Goal: Information Seeking & Learning: Understand process/instructions

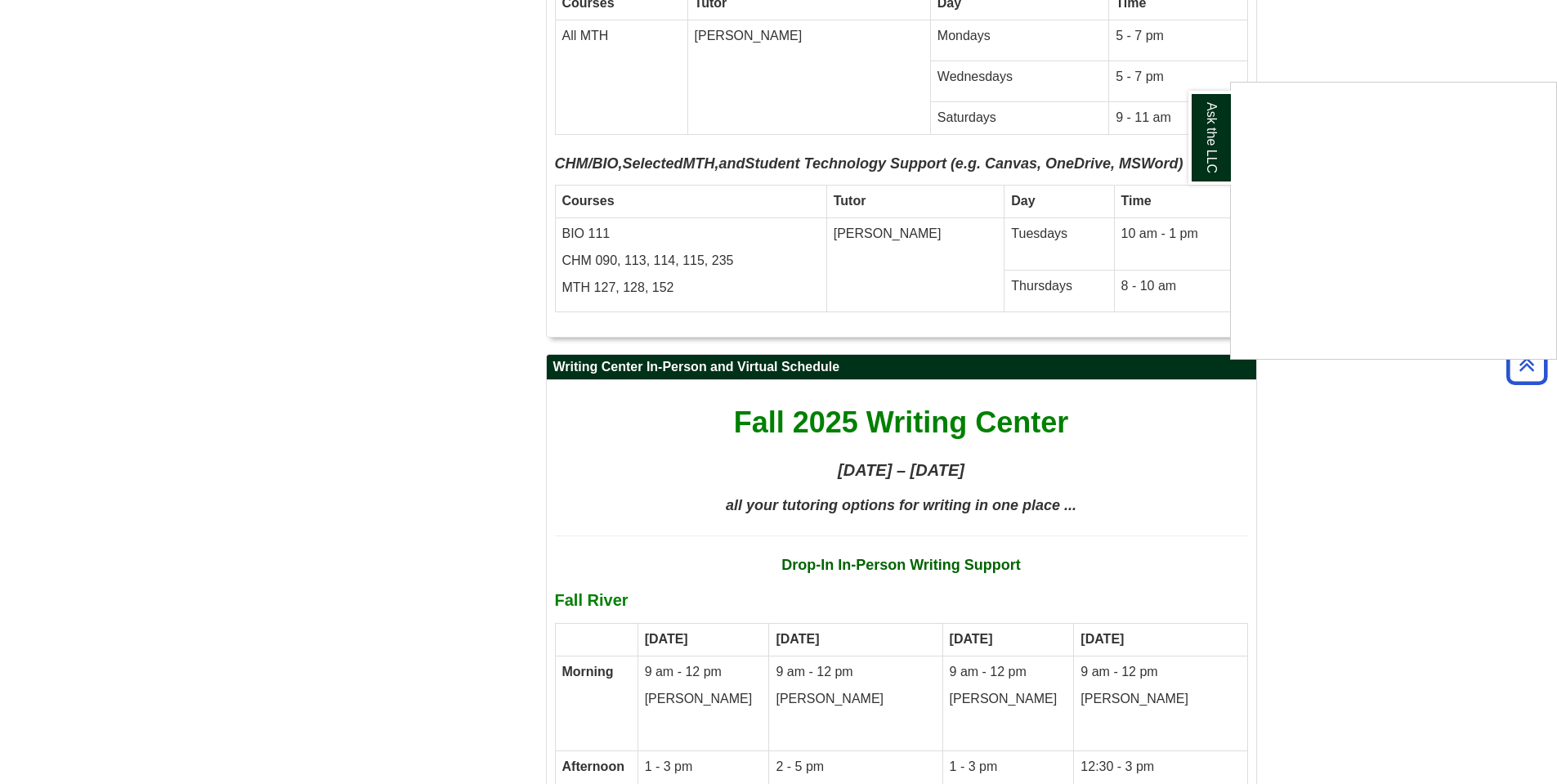
scroll to position [8255, 0]
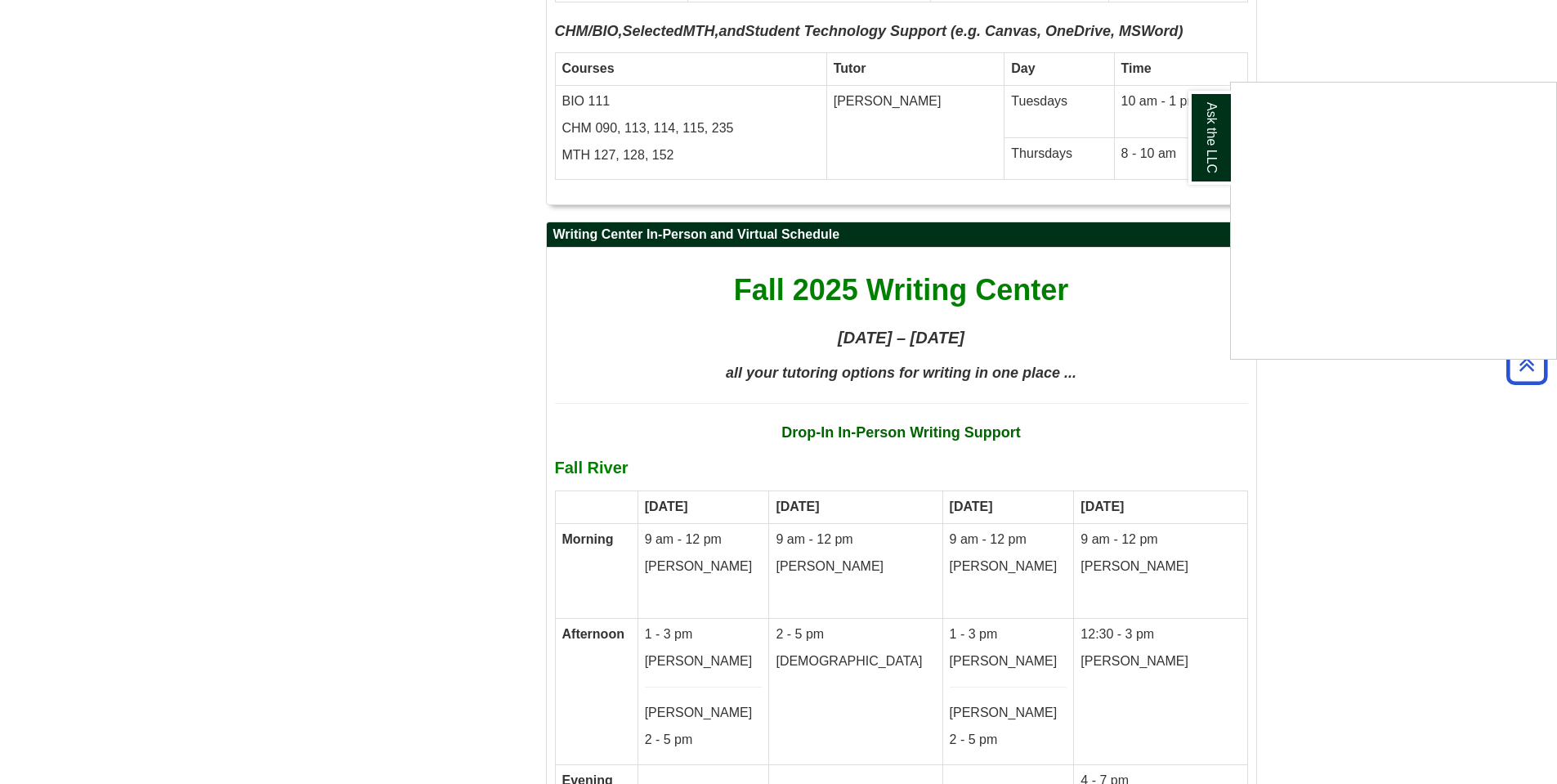
click at [1392, 459] on div "Ask the LLC" at bounding box center [778, 392] width 1557 height 784
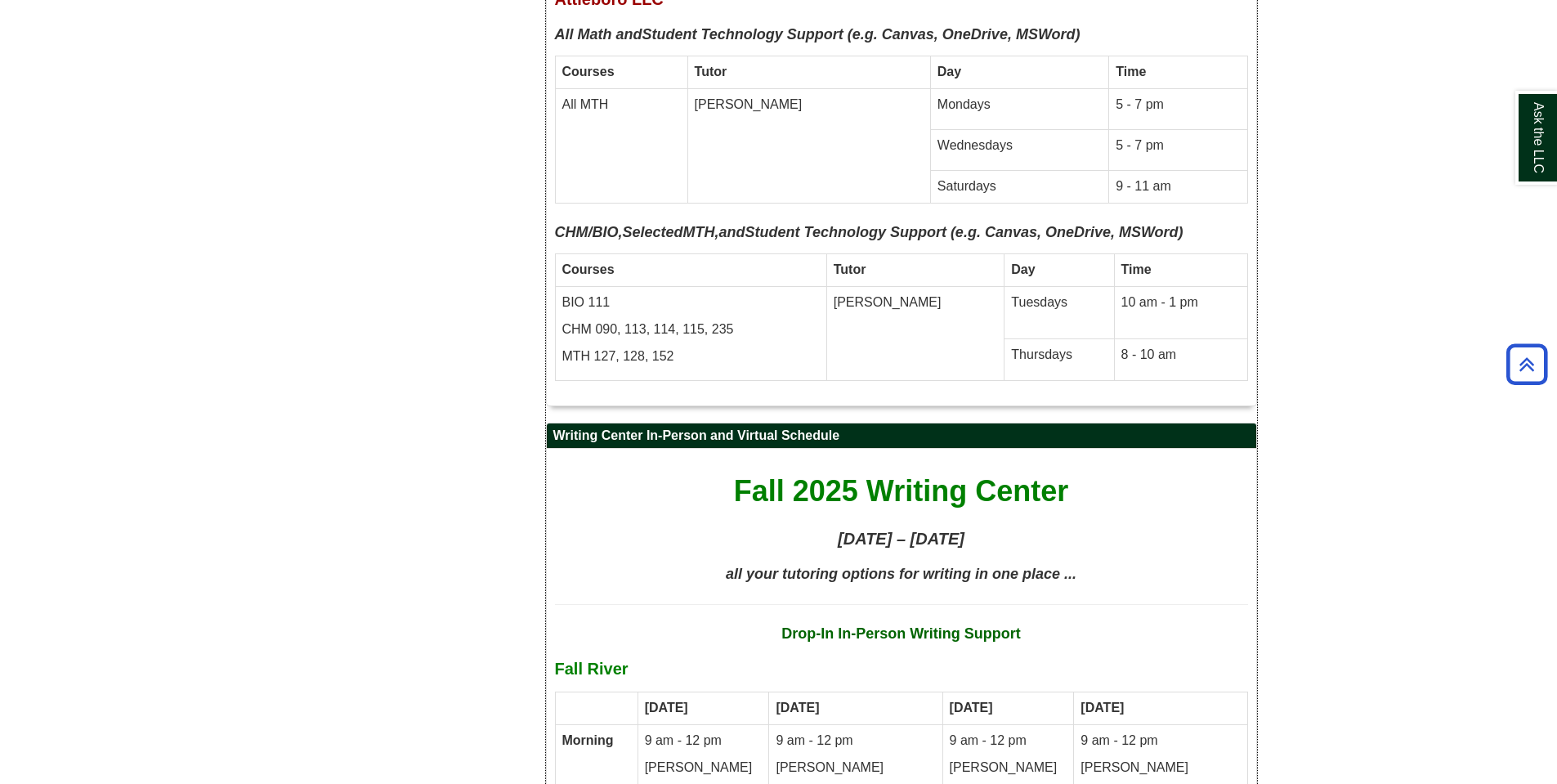
scroll to position [8010, 0]
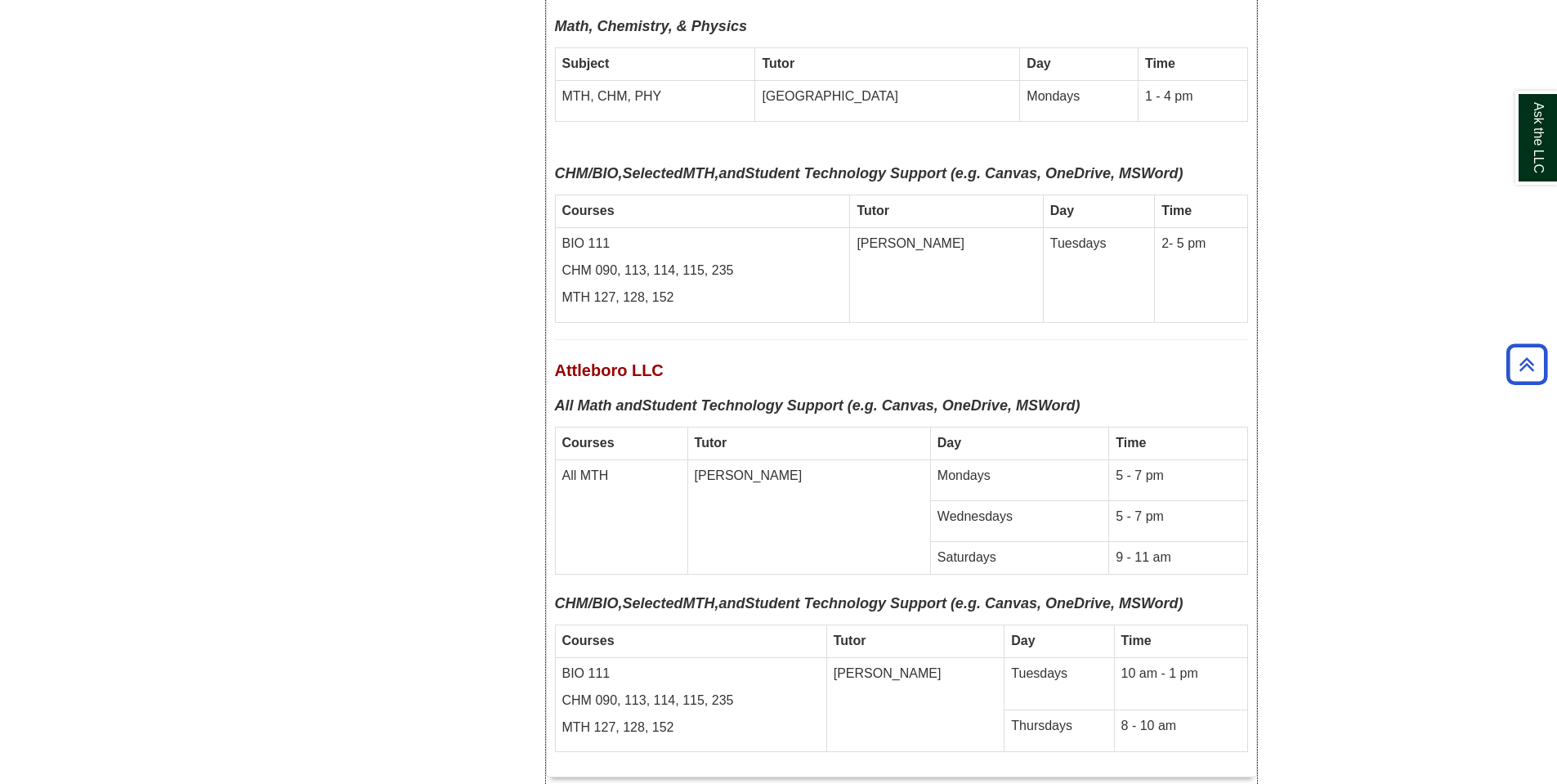
drag, startPoint x: 1191, startPoint y: 354, endPoint x: 1173, endPoint y: 347, distance: 19.3
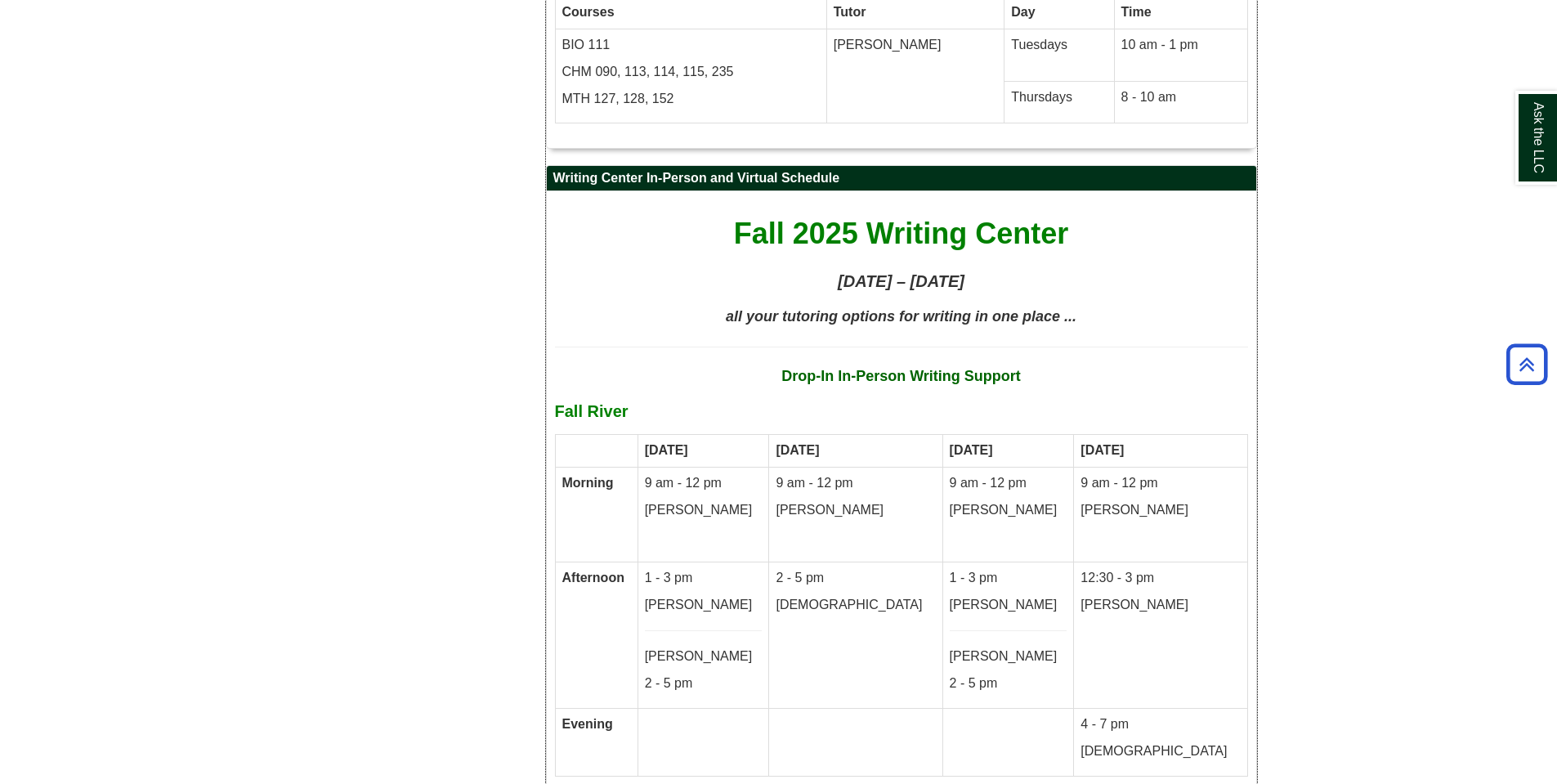
scroll to position [8418, 0]
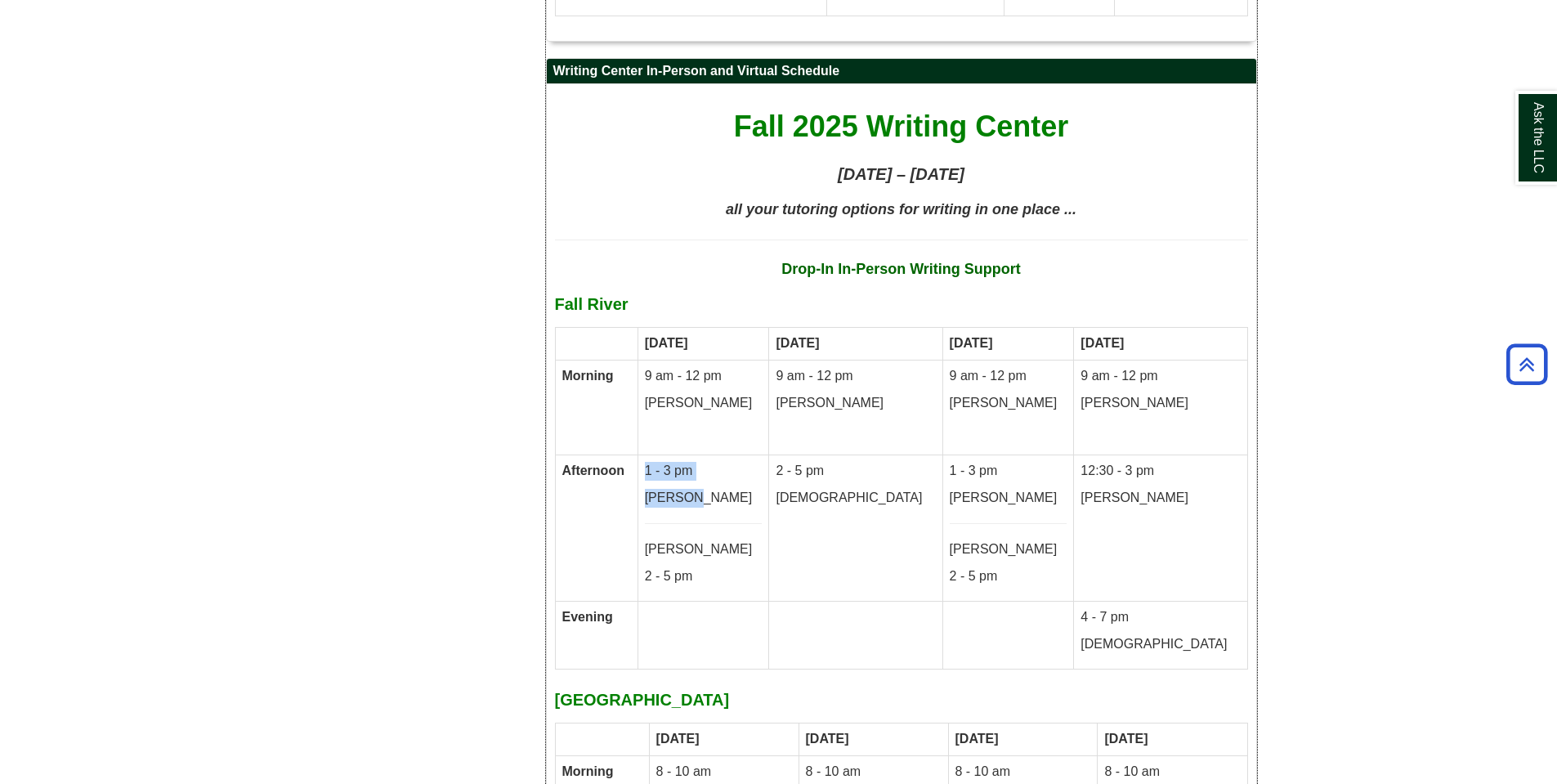
drag, startPoint x: 751, startPoint y: 412, endPoint x: 683, endPoint y: 378, distance: 76.0
click at [683, 454] on td "1 - 3 pm [PERSON_NAME] [PERSON_NAME] 2 - 5 pm" at bounding box center [703, 527] width 132 height 146
click at [762, 489] on p "[PERSON_NAME]" at bounding box center [704, 499] width 118 height 19
drag, startPoint x: 1024, startPoint y: 388, endPoint x: 944, endPoint y: 384, distance: 80.1
click at [944, 454] on tr "Afternoon 1 - 3 pm [PERSON_NAME] [PERSON_NAME] 2 - 5 pm 2 - 5 pm [DEMOGRAPHIC_D…" at bounding box center [901, 527] width 692 height 146
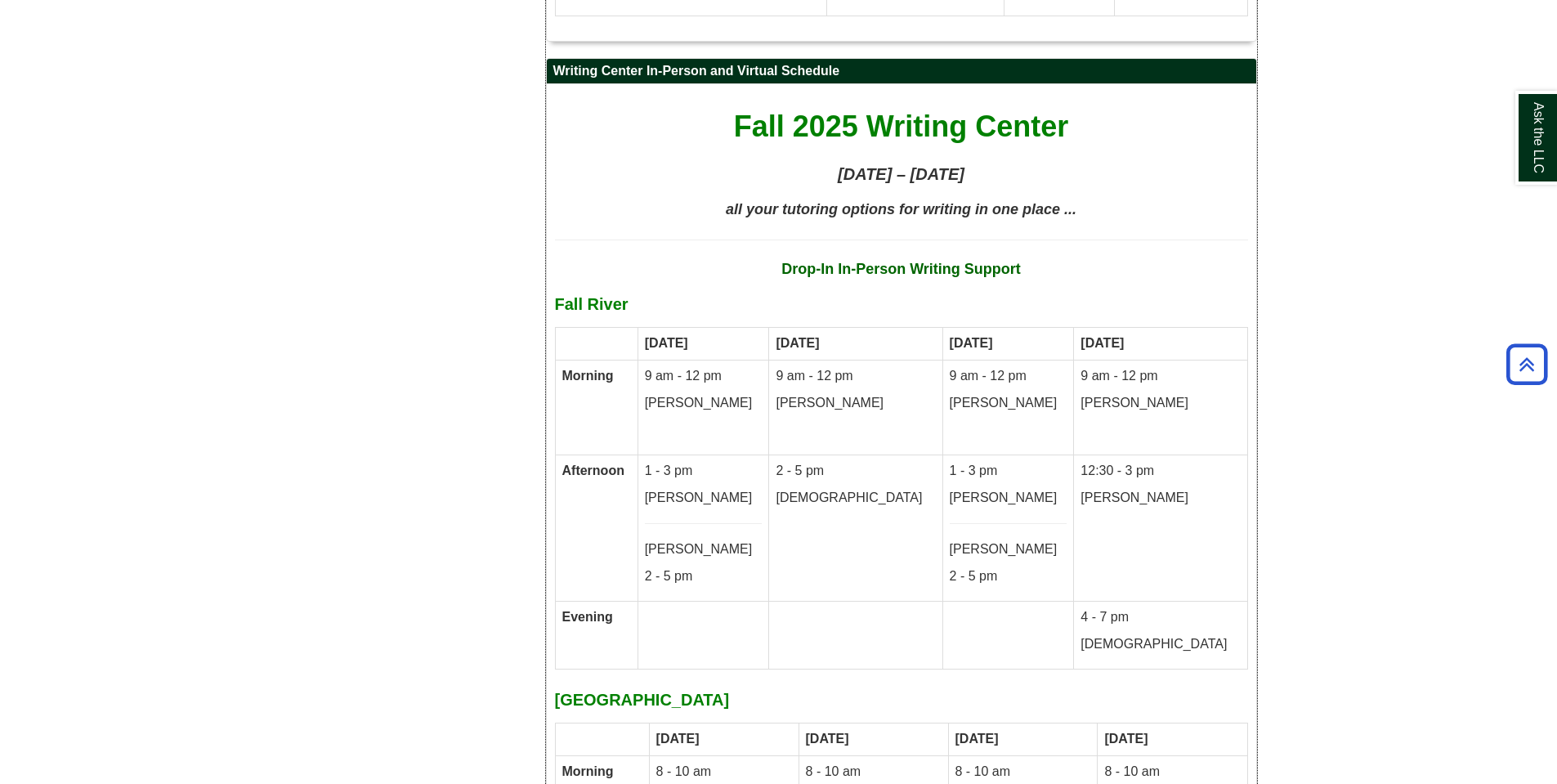
click at [1015, 489] on p "[PERSON_NAME]" at bounding box center [1009, 499] width 118 height 19
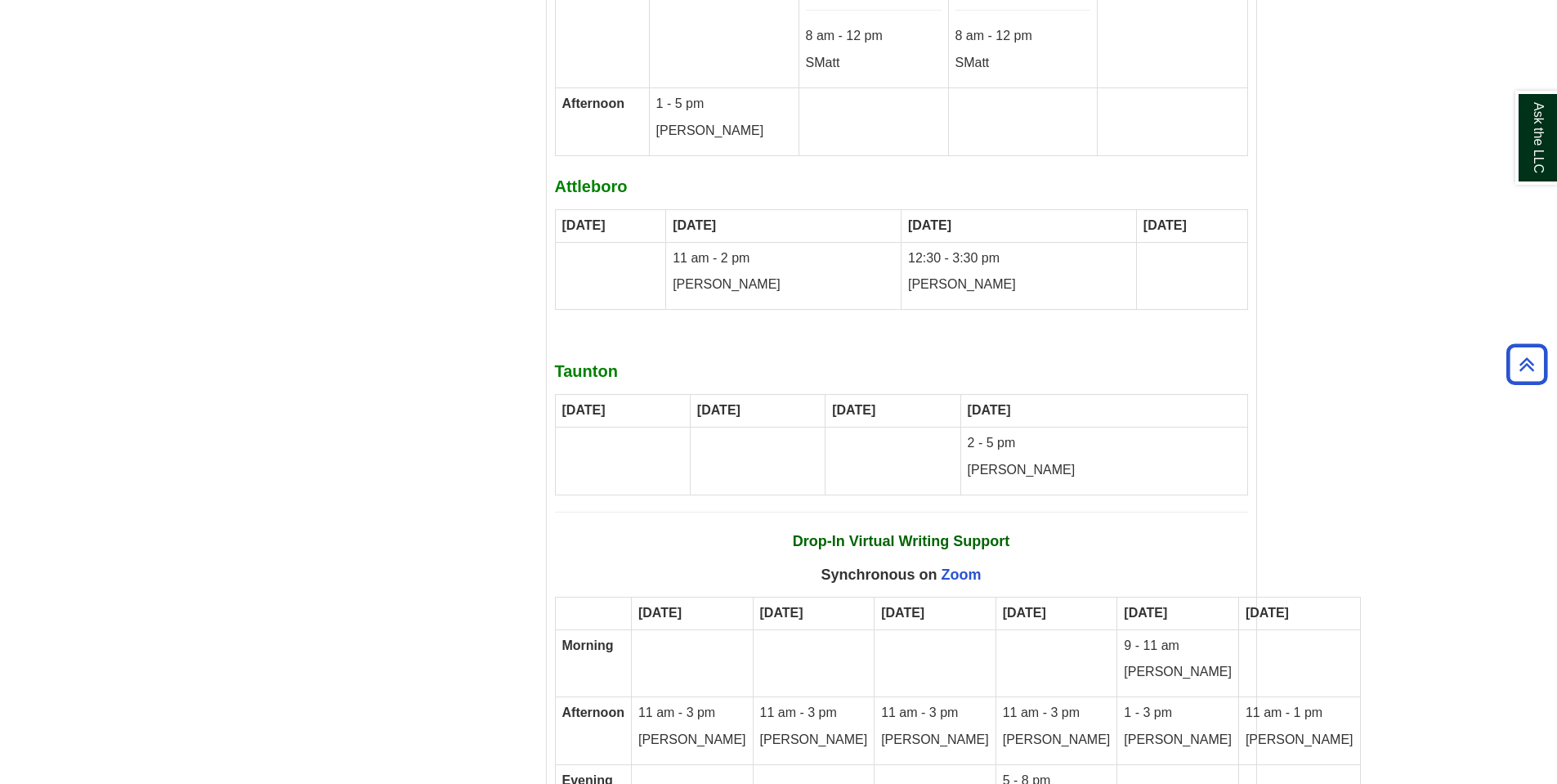
scroll to position [9434, 0]
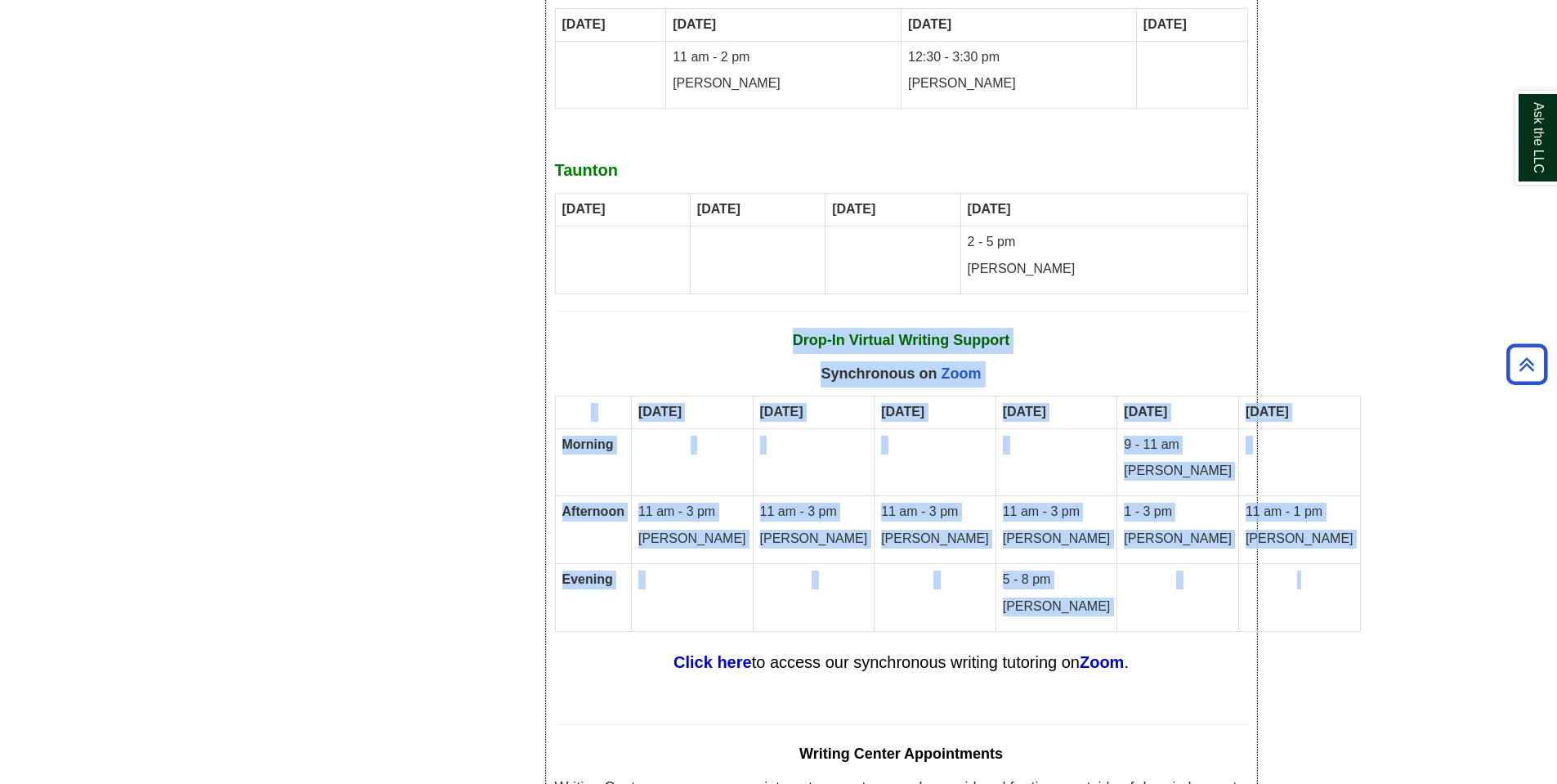
drag, startPoint x: 1242, startPoint y: 533, endPoint x: 796, endPoint y: 262, distance: 521.9
copy div "Drop-In Virtual Writing Support Synchronous on Zoom [DATE] [DATE] [DATE] [DATE]…"
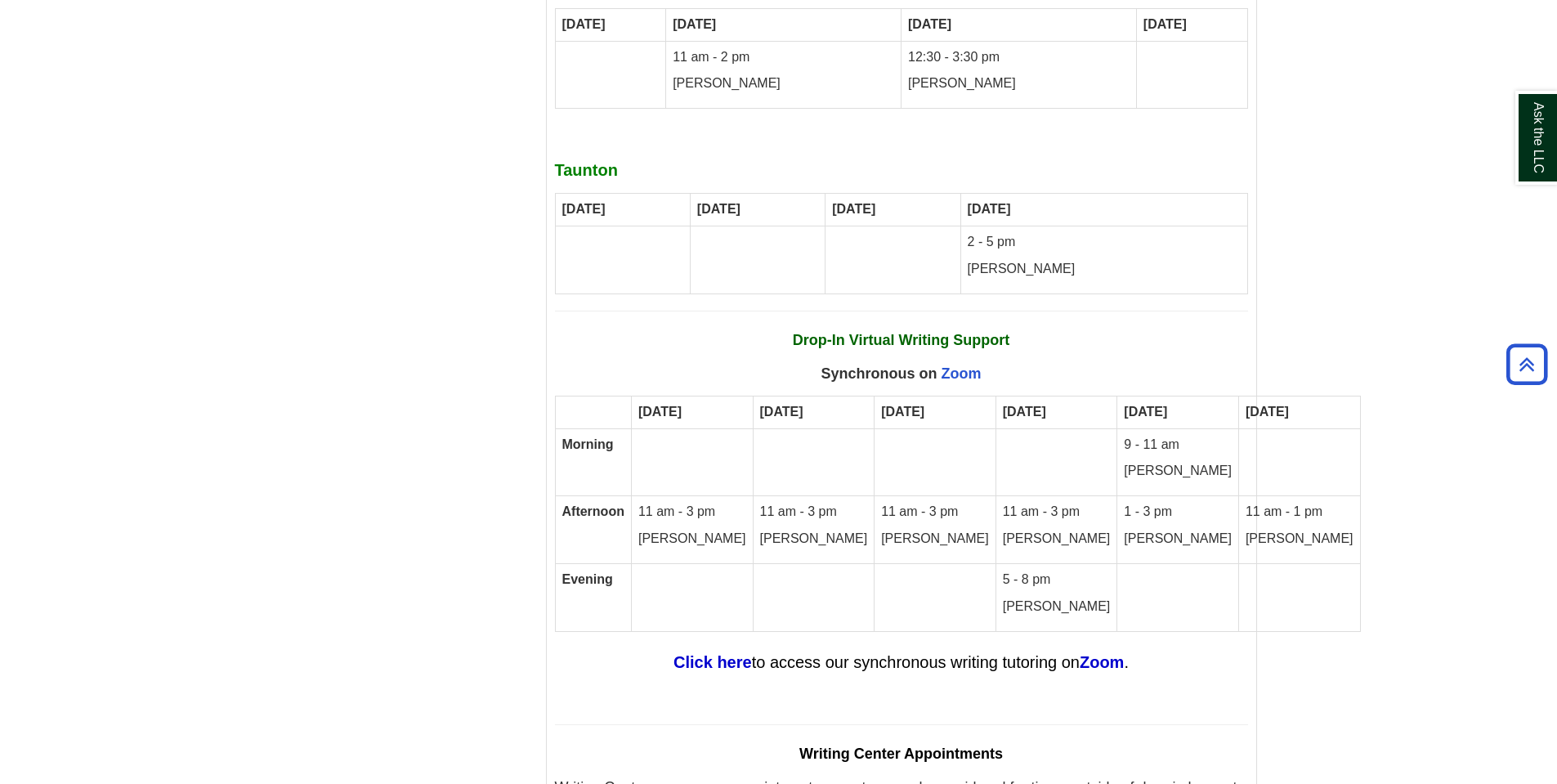
drag, startPoint x: 331, startPoint y: 478, endPoint x: 364, endPoint y: 34, distance: 445.2
